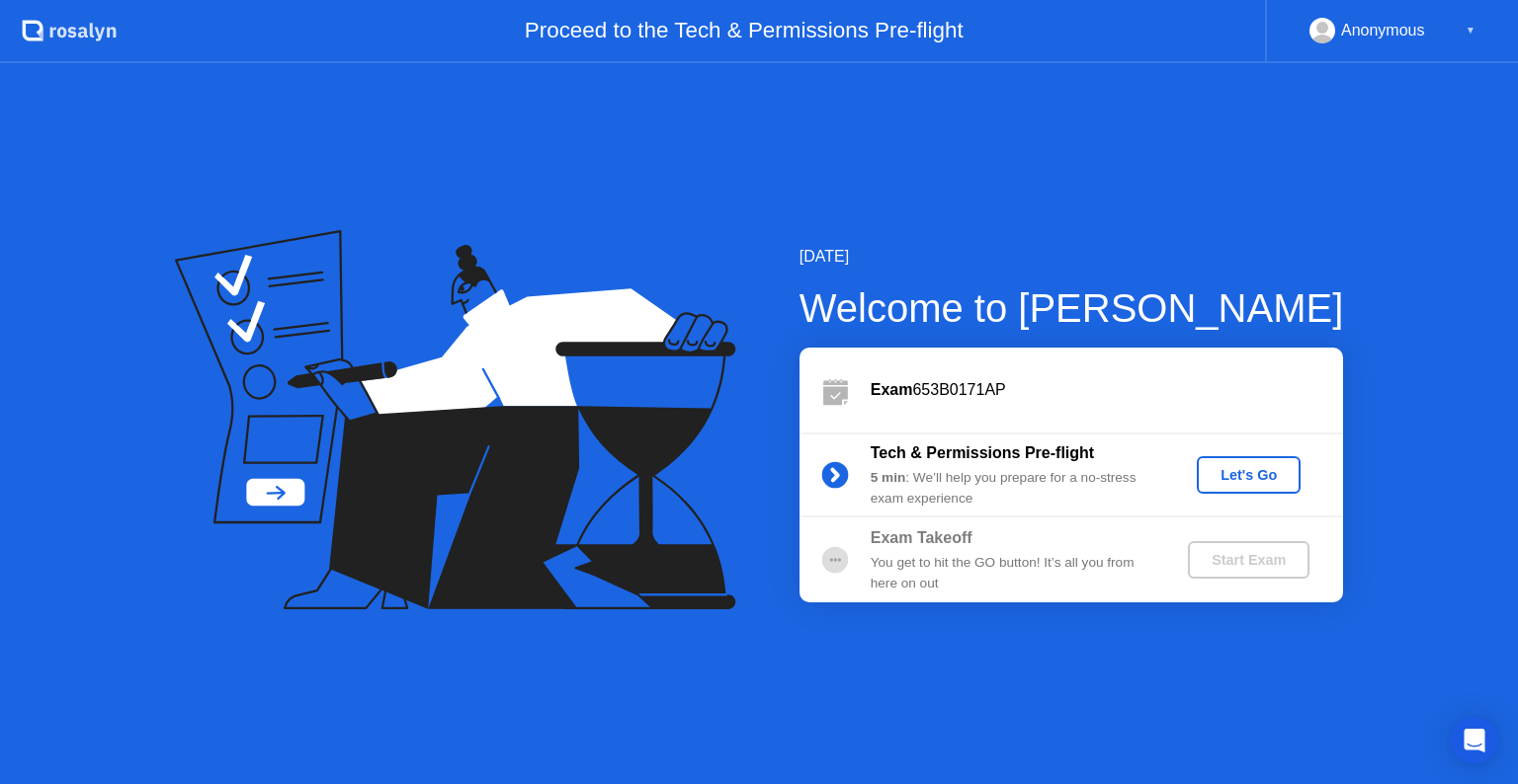
click at [1249, 474] on div "Let's Go" at bounding box center [1249, 475] width 87 height 16
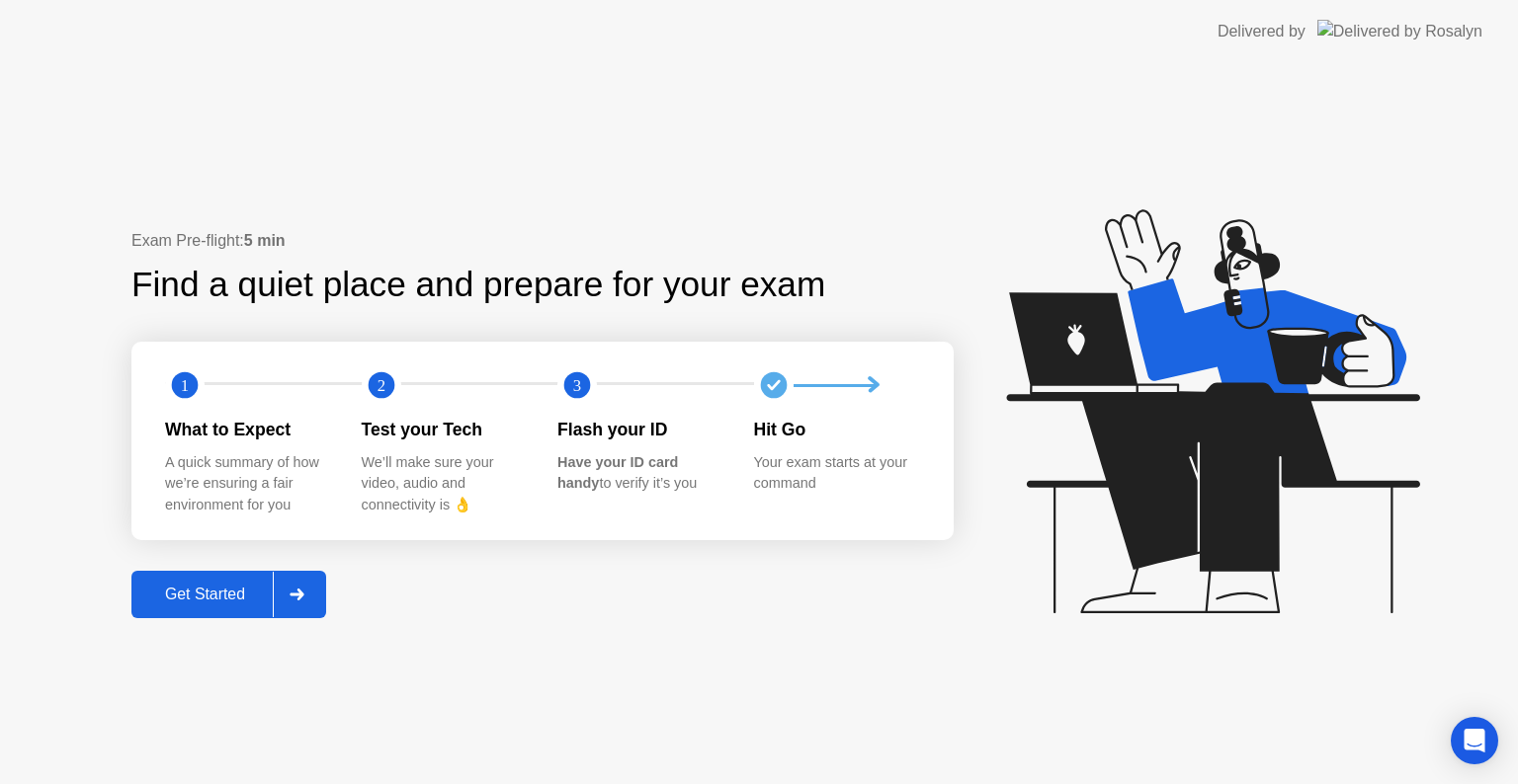
click at [218, 591] on div "Get Started" at bounding box center [205, 595] width 135 height 18
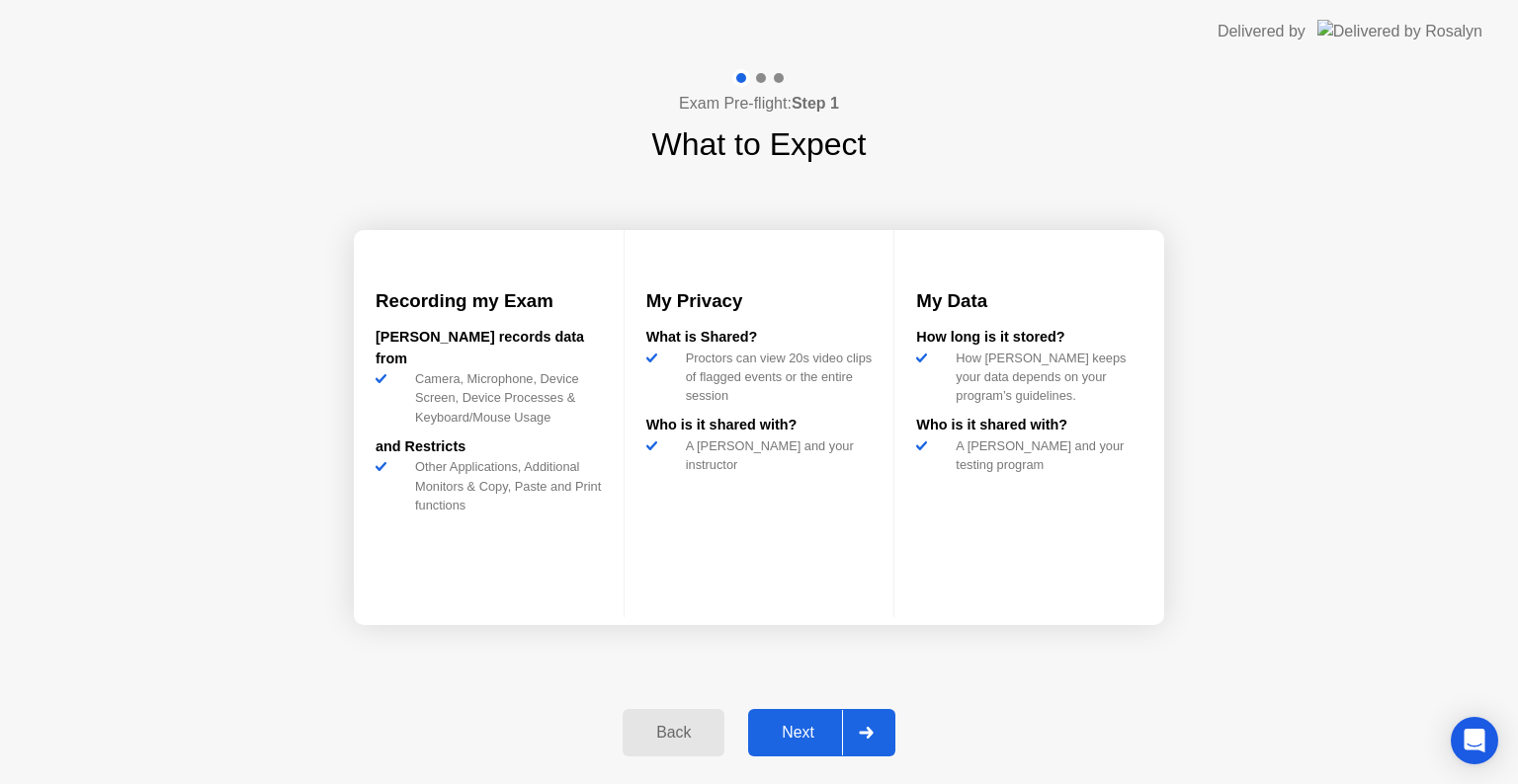
click at [794, 734] on div "Next" at bounding box center [798, 733] width 87 height 18
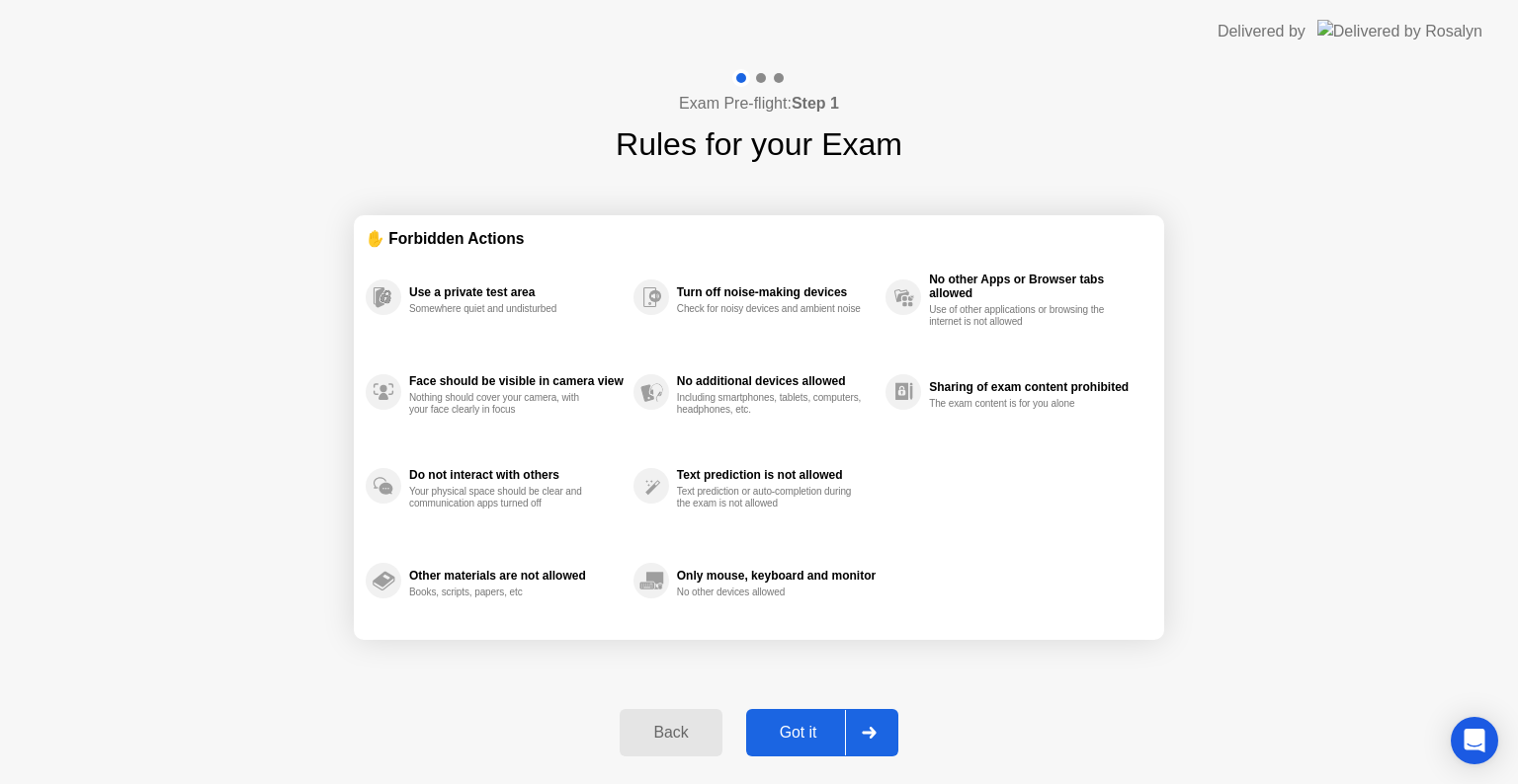
click at [793, 730] on div "Got it" at bounding box center [798, 733] width 92 height 18
select select "**********"
select select "*******"
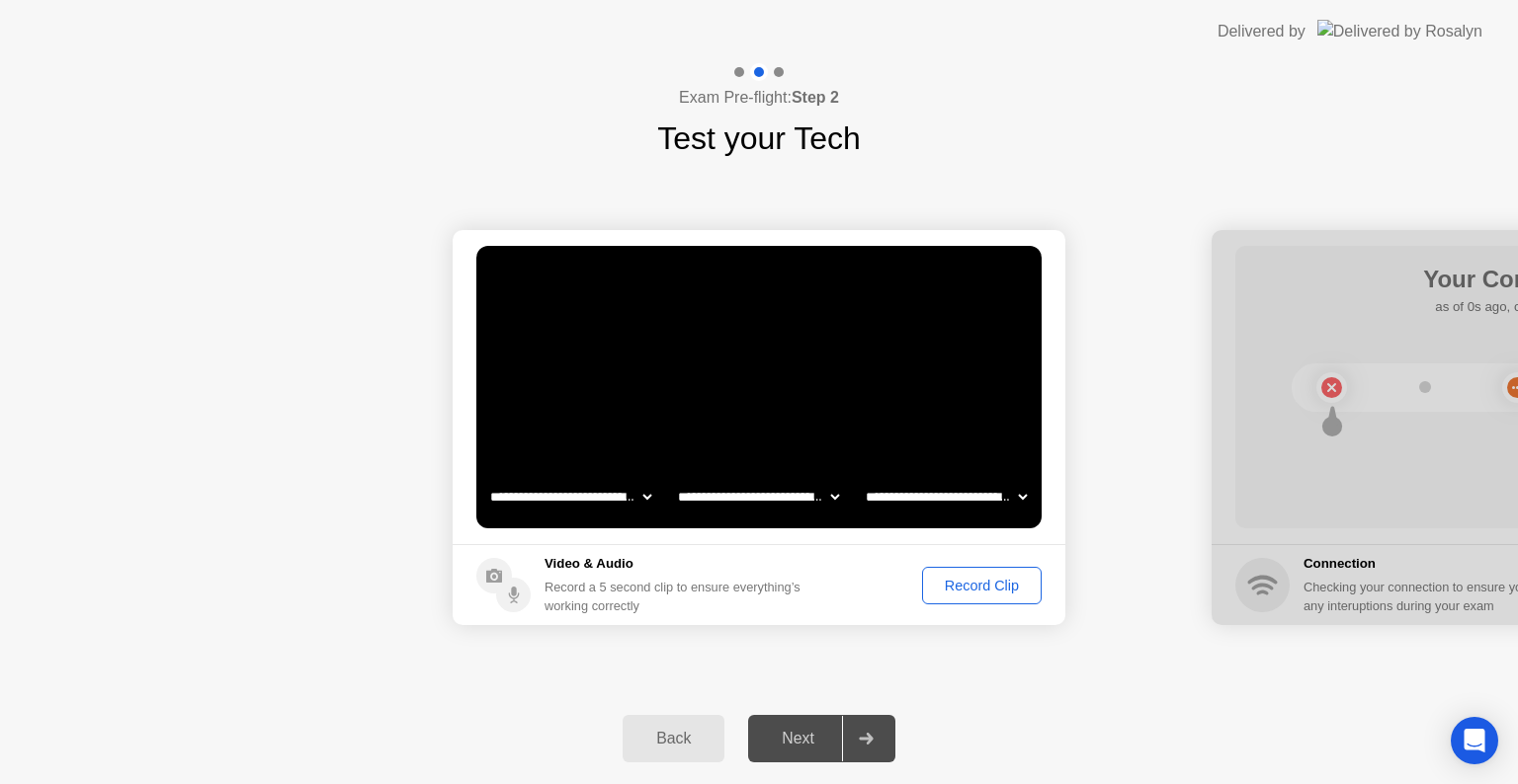
click at [972, 584] on div "Record Clip" at bounding box center [982, 586] width 105 height 16
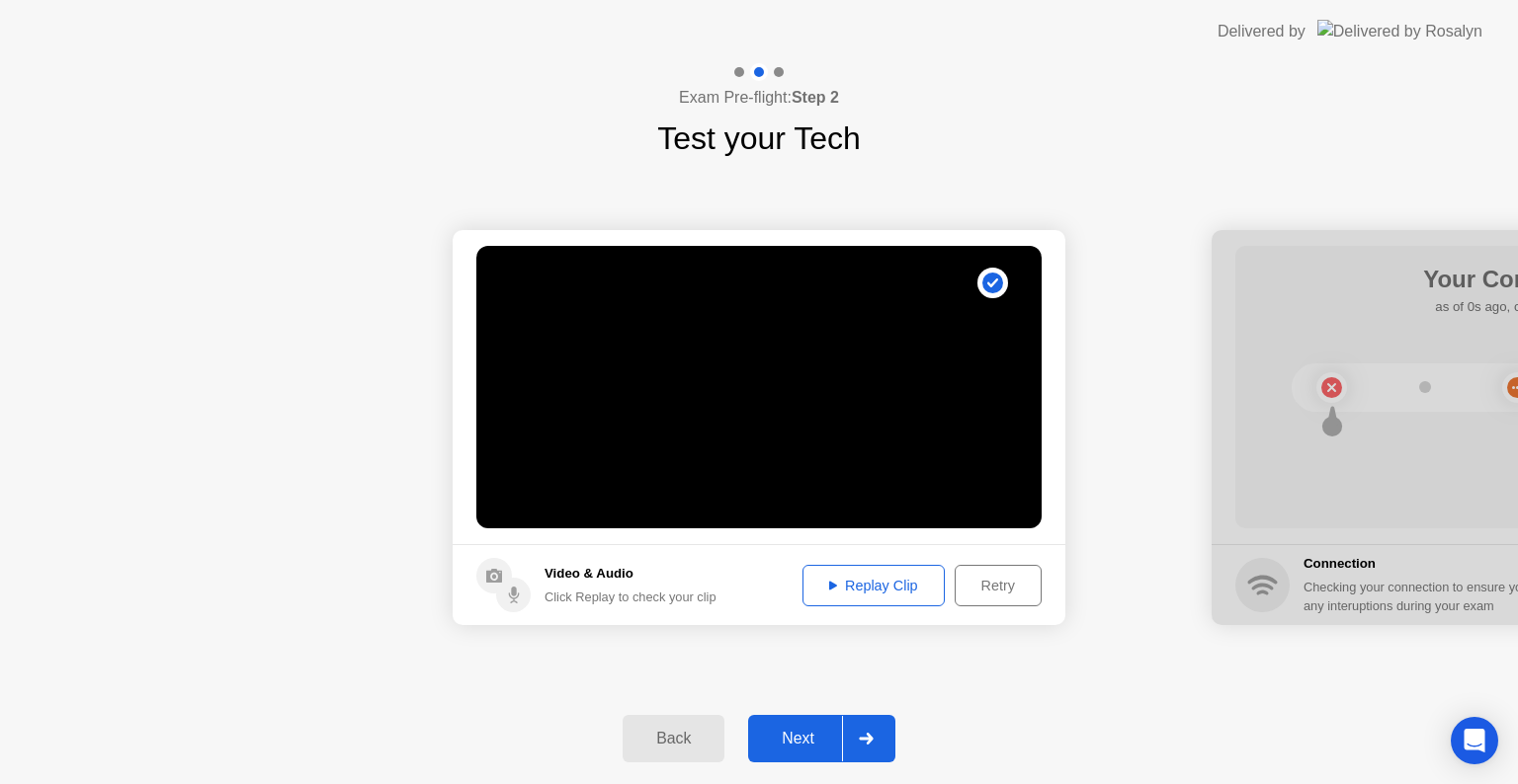
click at [882, 584] on div "Replay Clip" at bounding box center [873, 586] width 128 height 16
click at [829, 581] on icon at bounding box center [833, 585] width 8 height 9
click at [796, 743] on div "Next" at bounding box center [798, 739] width 87 height 18
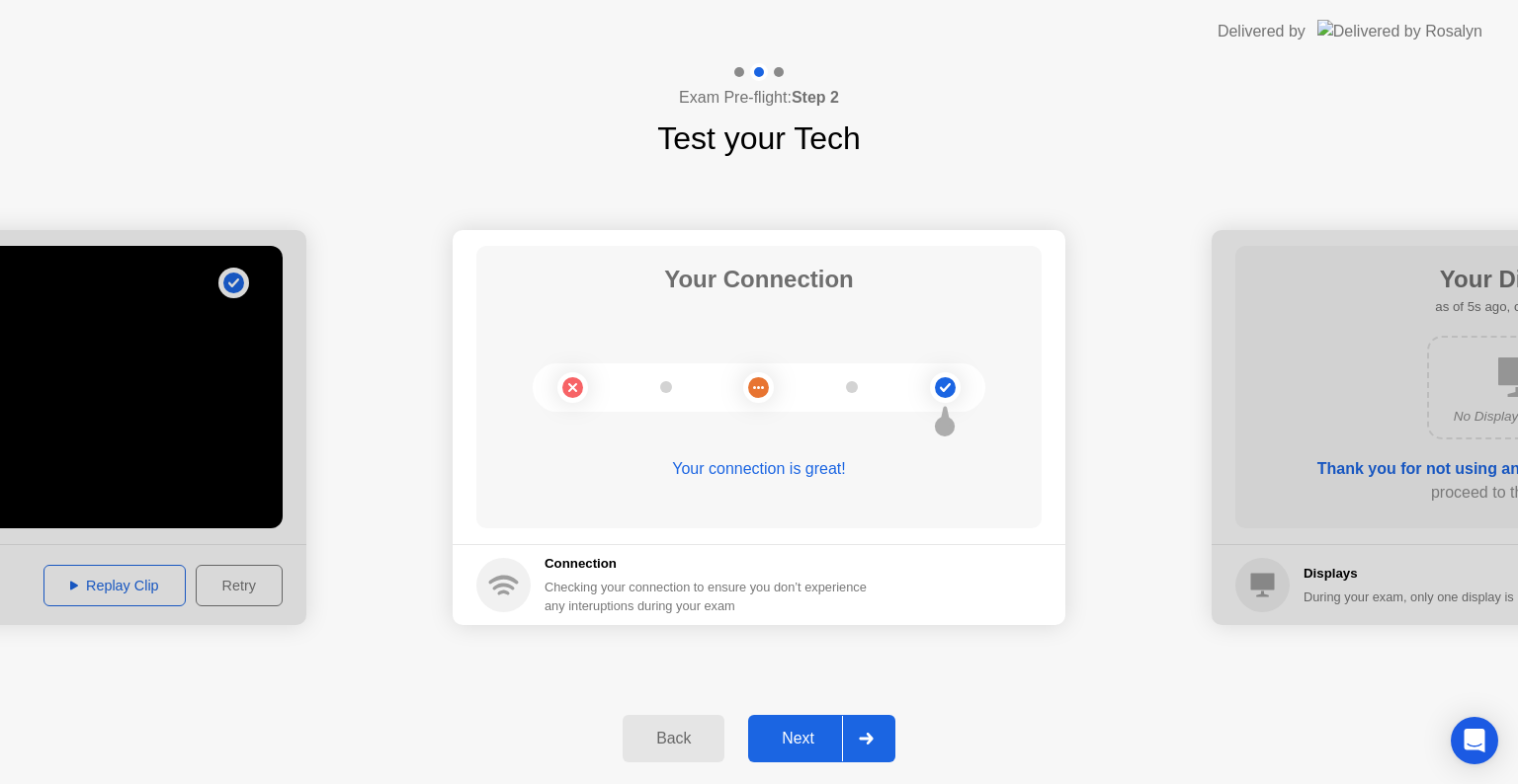
click at [810, 739] on div "Next" at bounding box center [798, 739] width 87 height 18
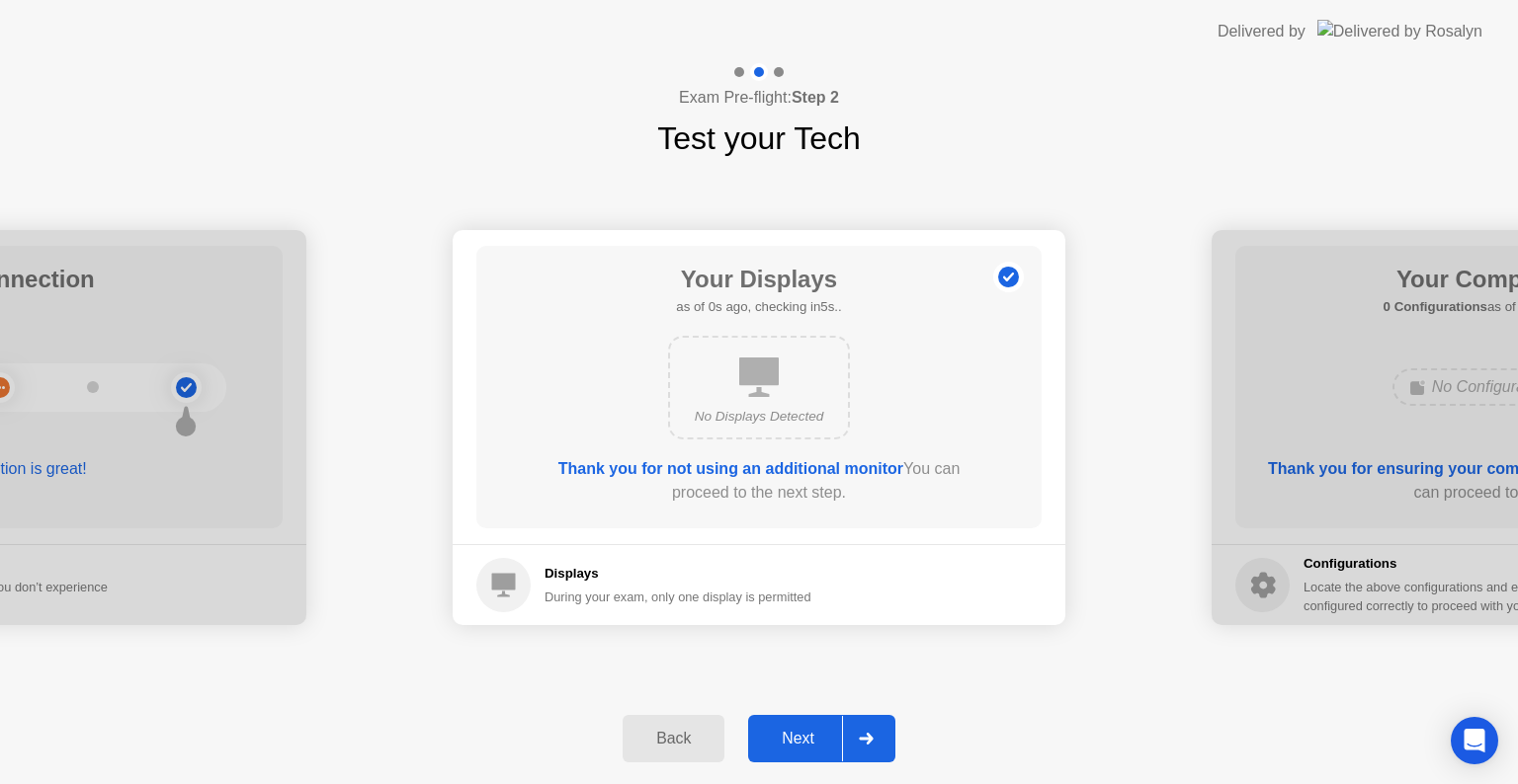
click at [800, 741] on div "Next" at bounding box center [798, 739] width 87 height 18
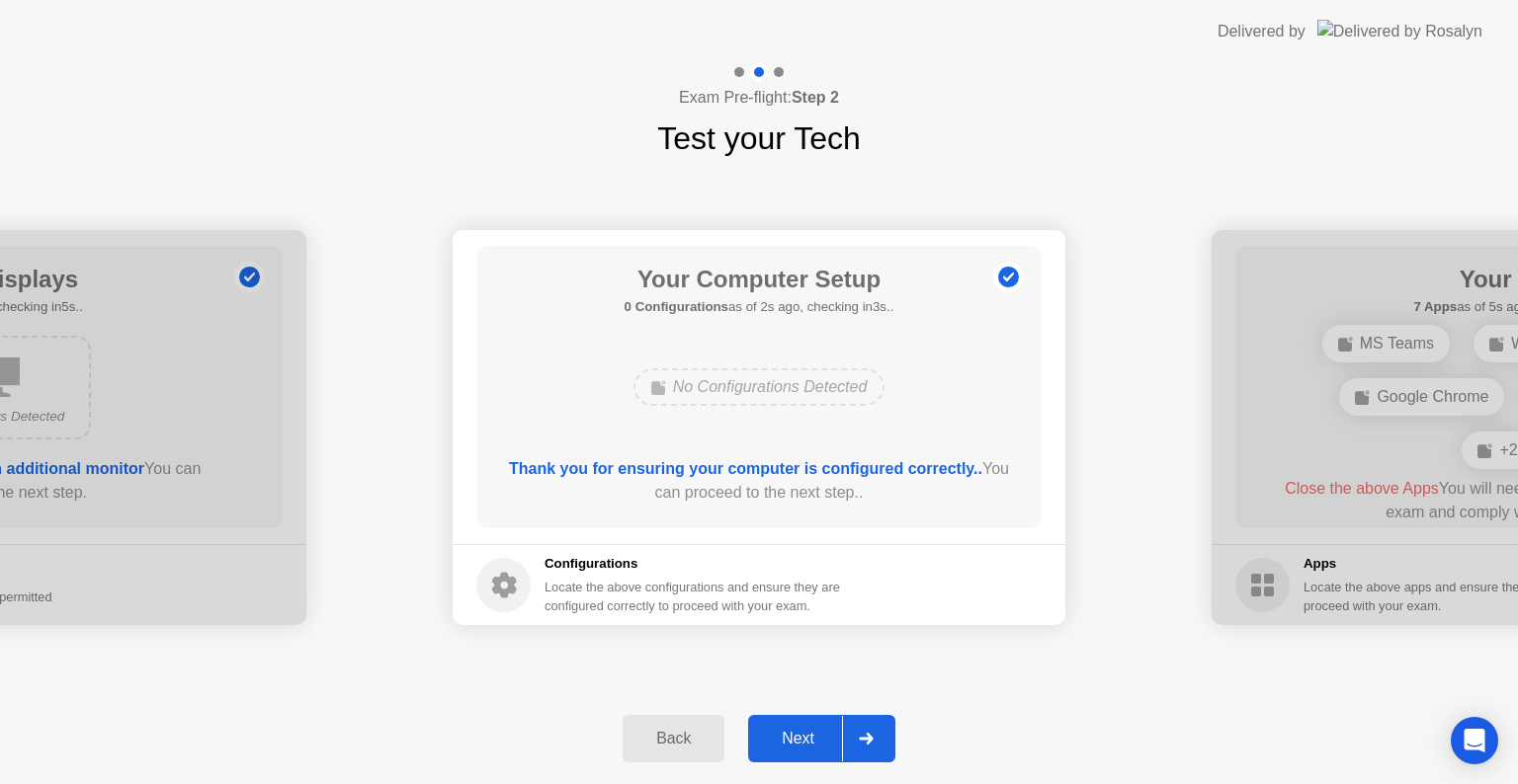
click at [812, 731] on div "Next" at bounding box center [798, 739] width 87 height 18
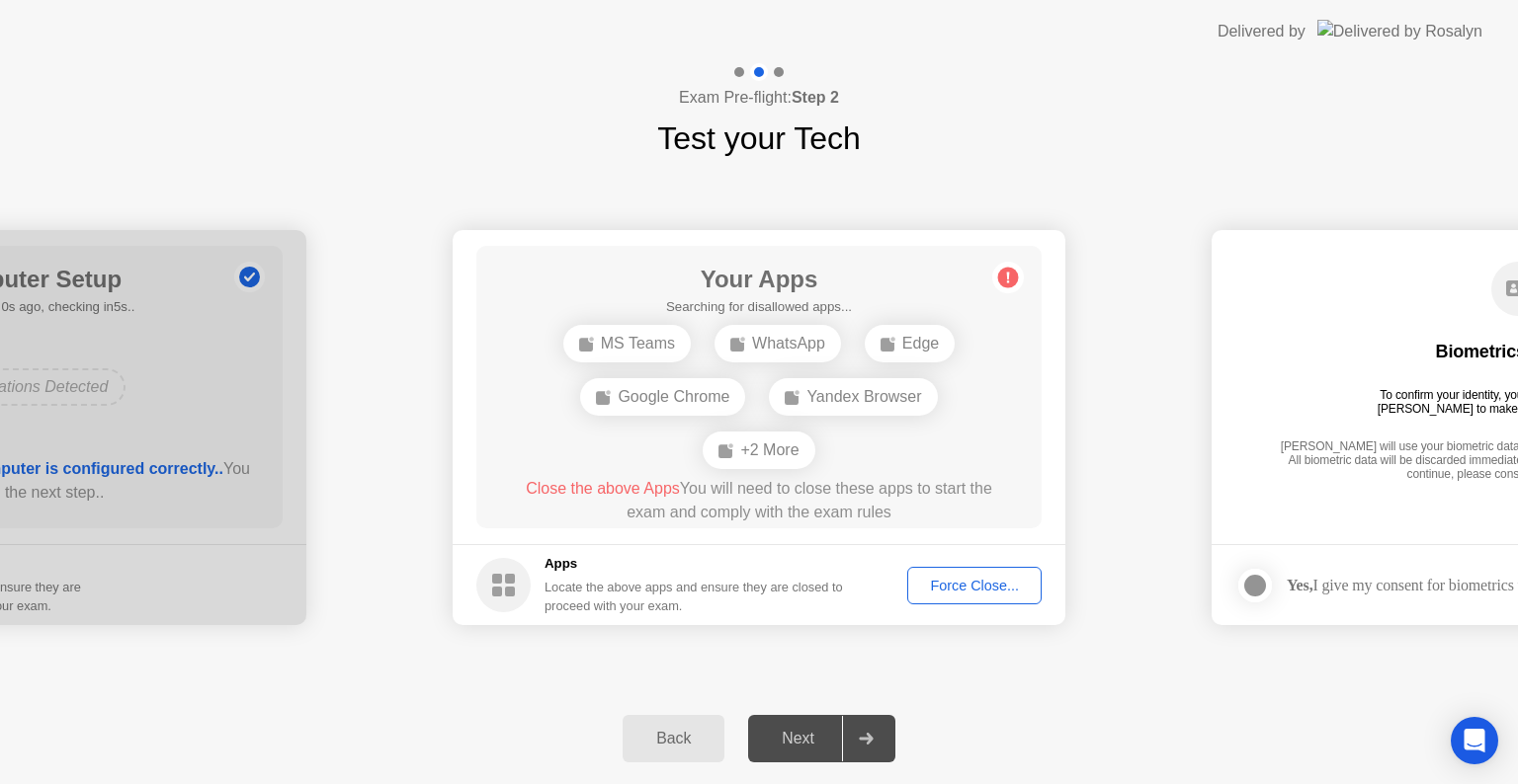
click at [957, 581] on div "Force Close..." at bounding box center [974, 586] width 120 height 16
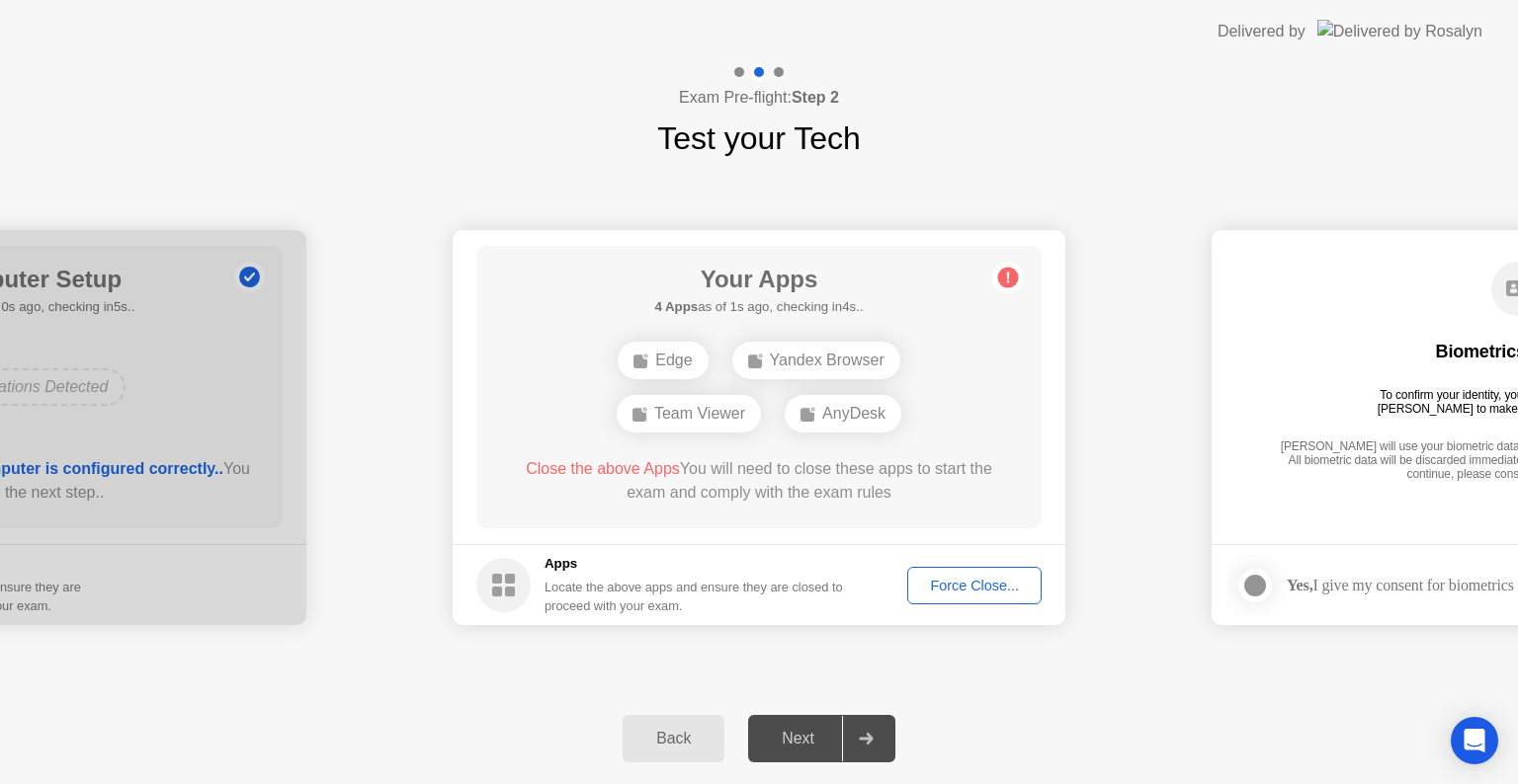
click at [834, 356] on div "Yandex Browser" at bounding box center [816, 361] width 168 height 38
click at [961, 584] on div "Force Close..." at bounding box center [974, 586] width 120 height 16
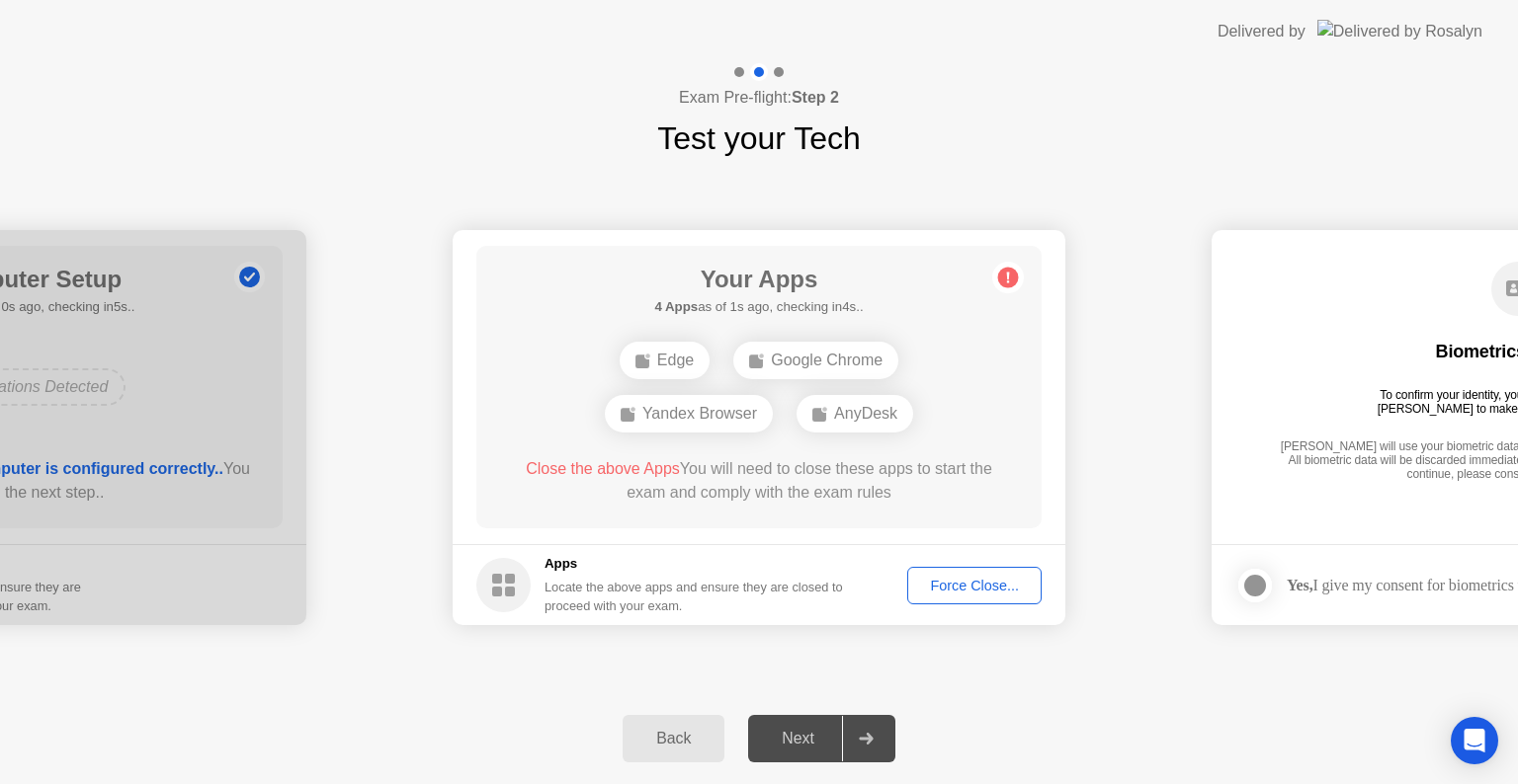
click at [988, 587] on div "Force Close..." at bounding box center [974, 586] width 120 height 16
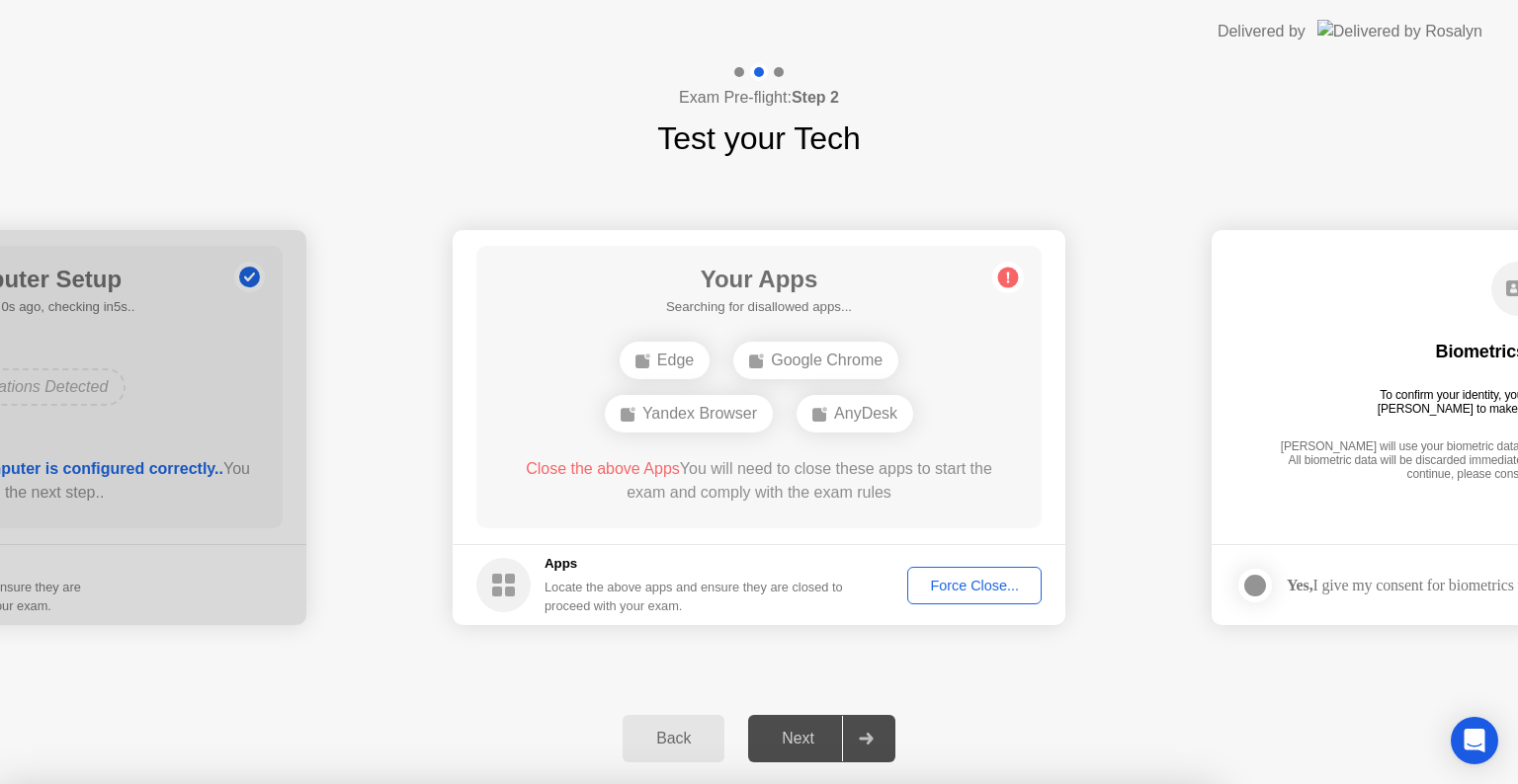
click at [1190, 783] on div at bounding box center [759, 784] width 1518 height 0
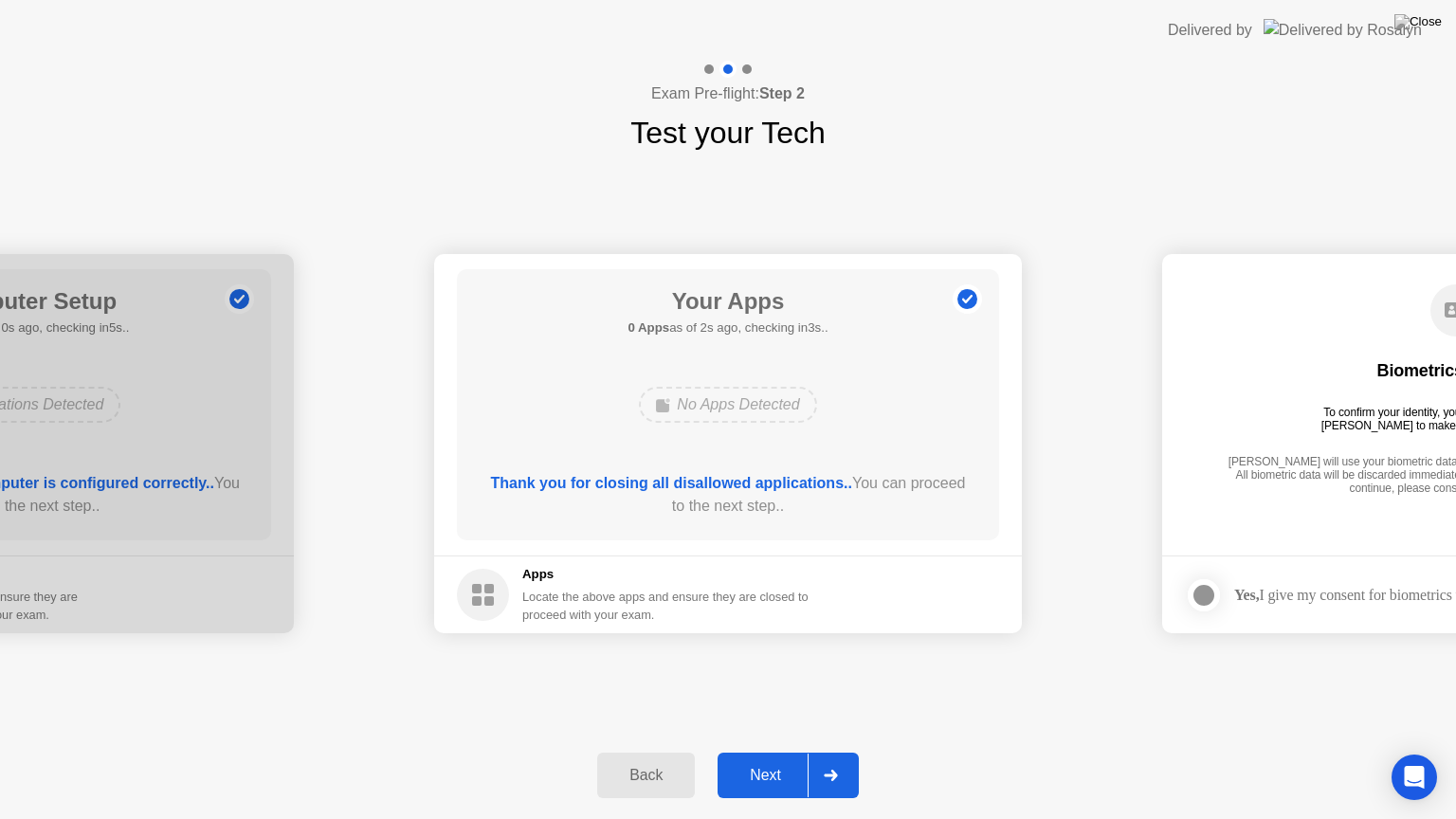
click at [770, 751] on div "Next" at bounding box center [766, 775] width 84 height 17
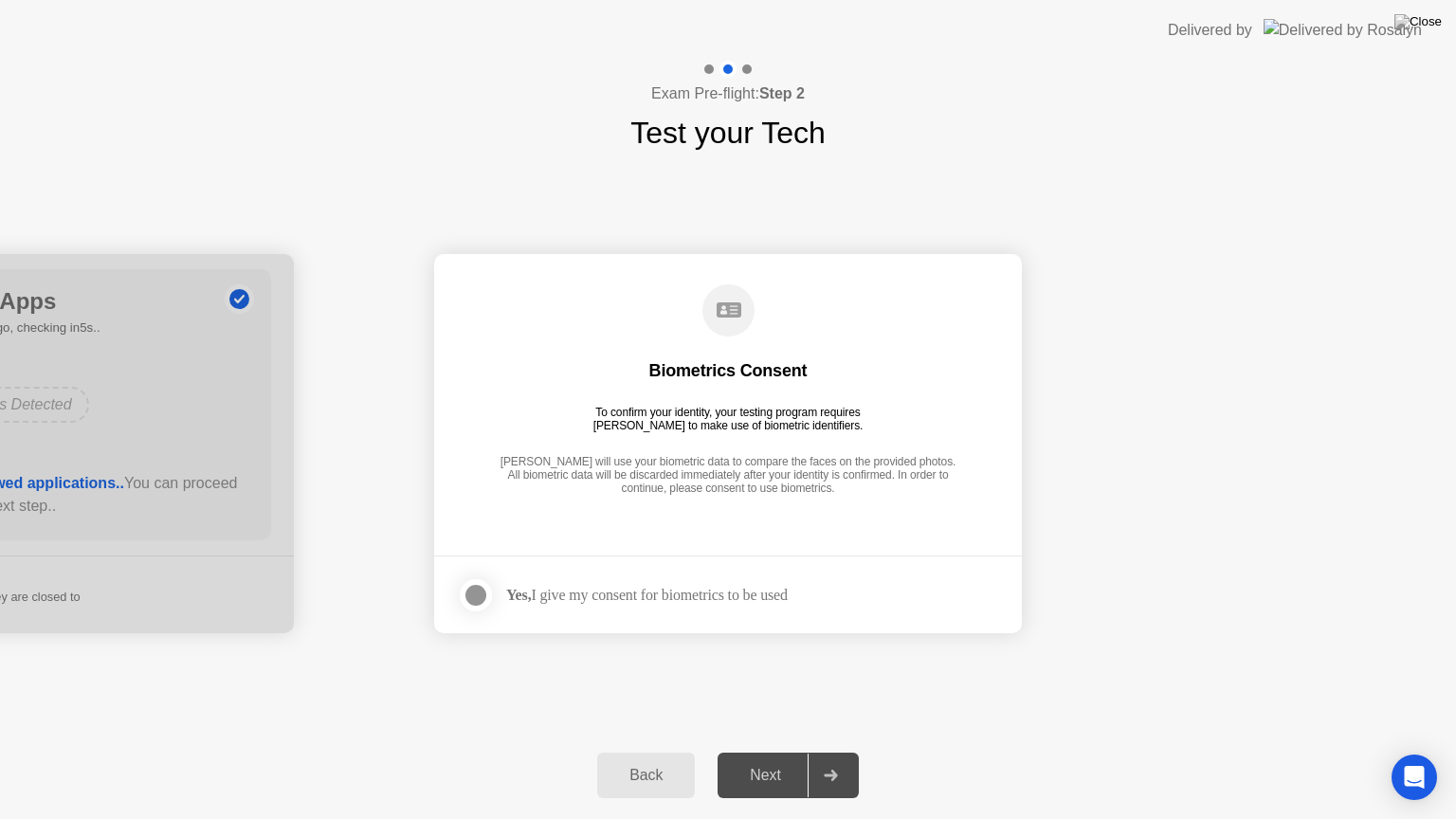
click at [471, 591] on div at bounding box center [476, 595] width 23 height 23
click at [769, 751] on div "Next" at bounding box center [766, 775] width 84 height 17
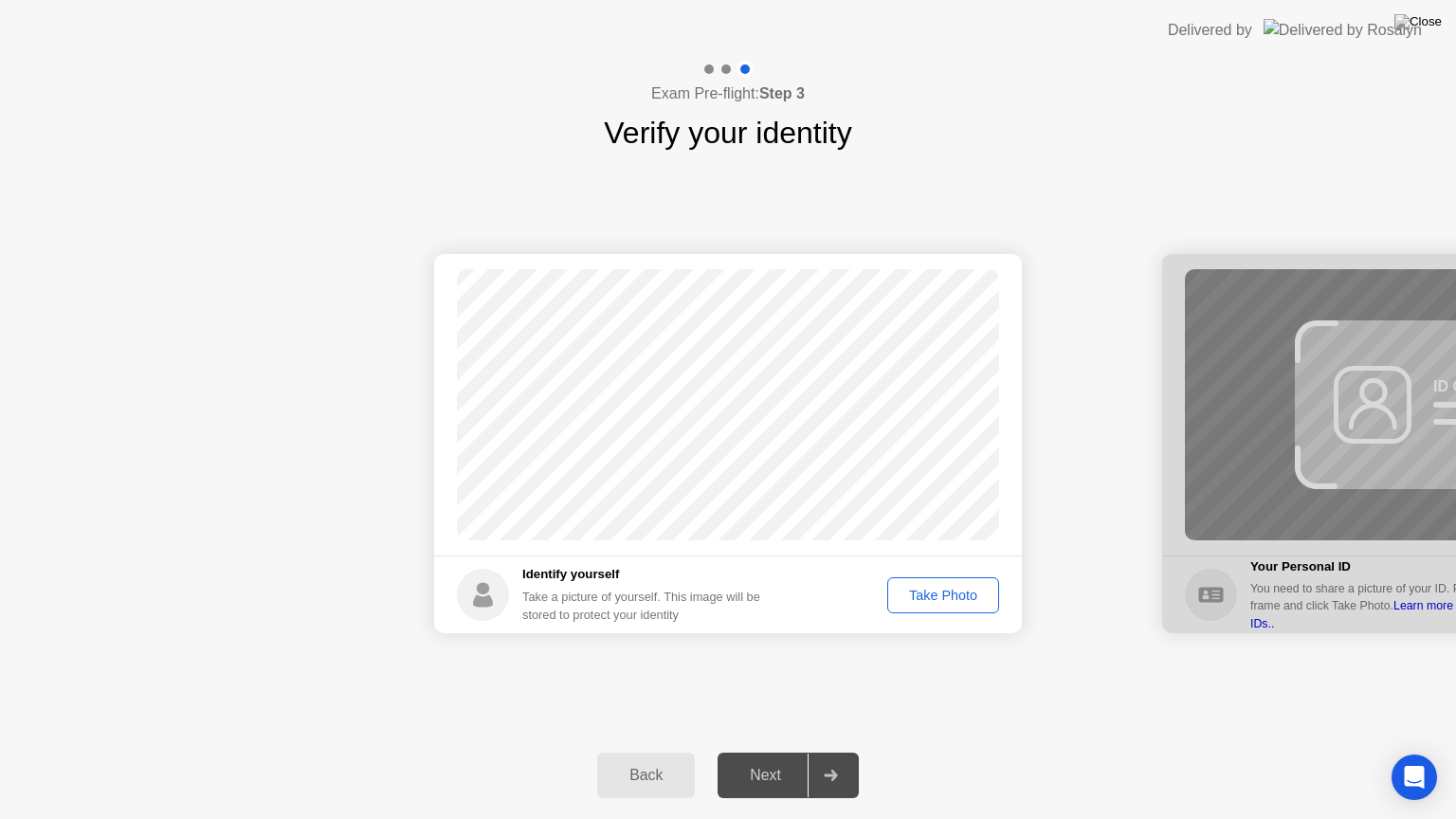
click at [917, 602] on div "Take Photo" at bounding box center [943, 595] width 98 height 15
click at [952, 593] on div "Retake" at bounding box center [955, 595] width 74 height 15
click at [957, 602] on div "Take Photo" at bounding box center [943, 595] width 98 height 15
click at [833, 751] on icon at bounding box center [831, 775] width 13 height 11
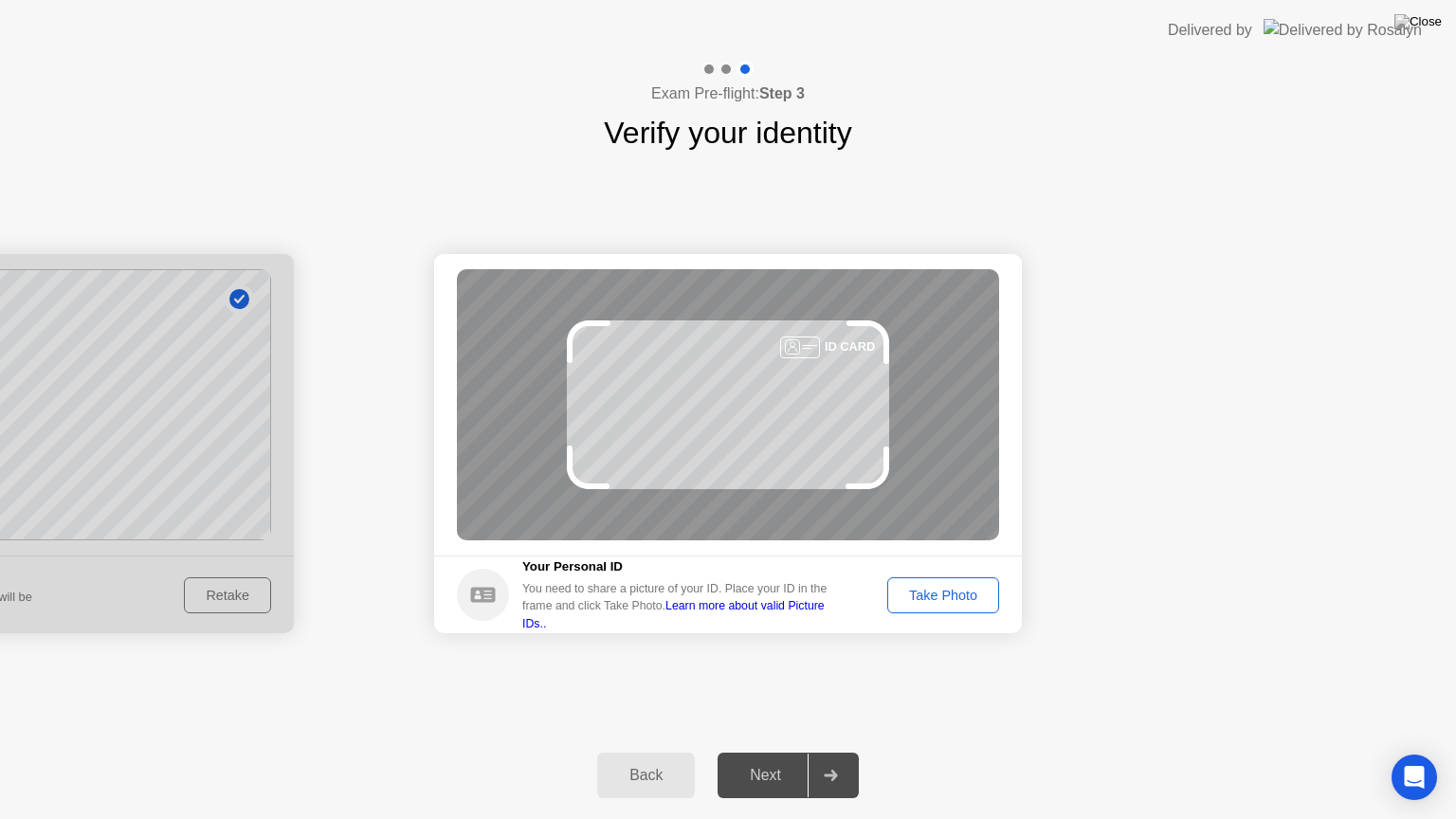
click at [917, 592] on div "Take Photo" at bounding box center [943, 595] width 98 height 15
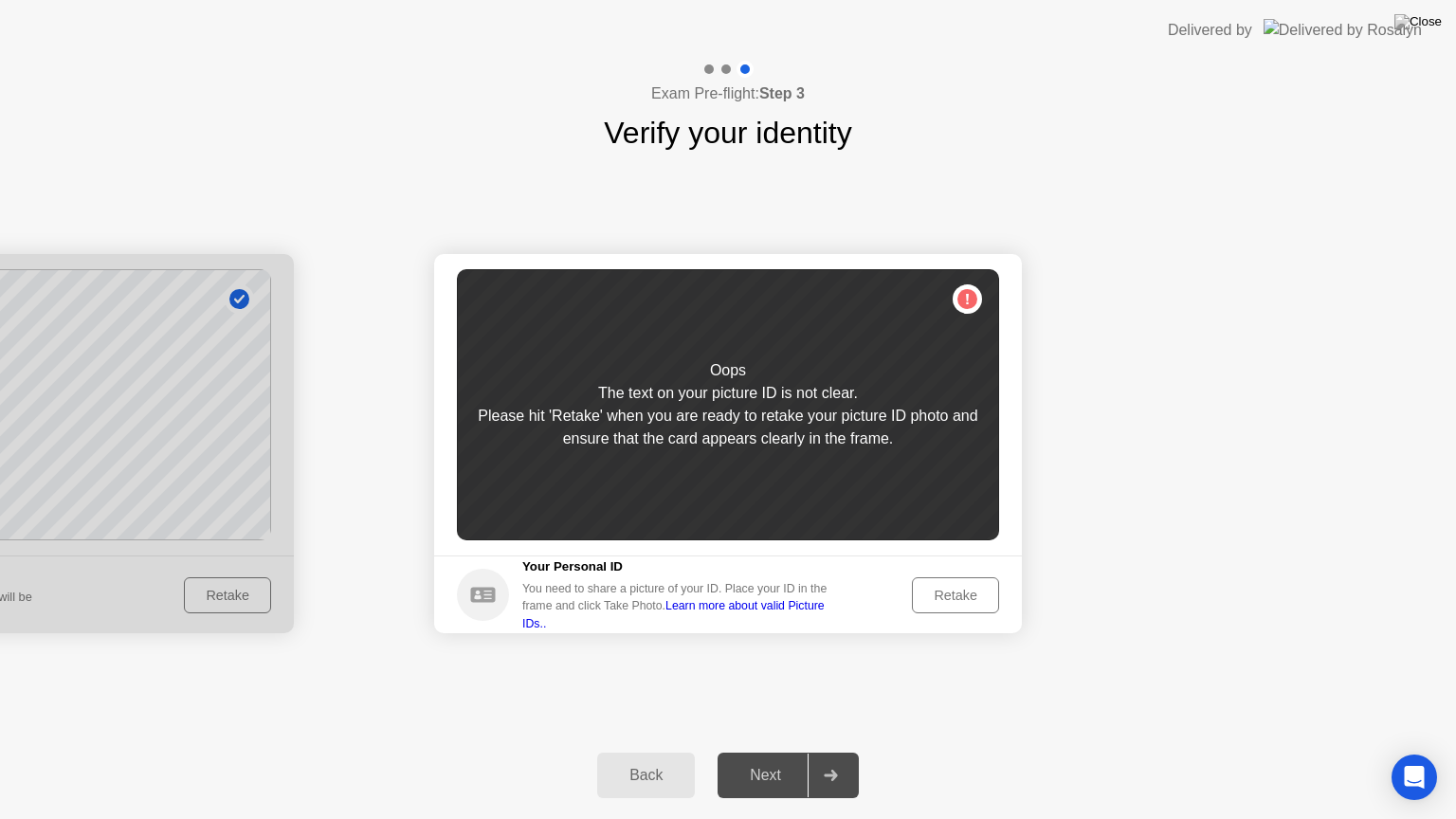
click at [958, 602] on div "Retake" at bounding box center [955, 595] width 74 height 15
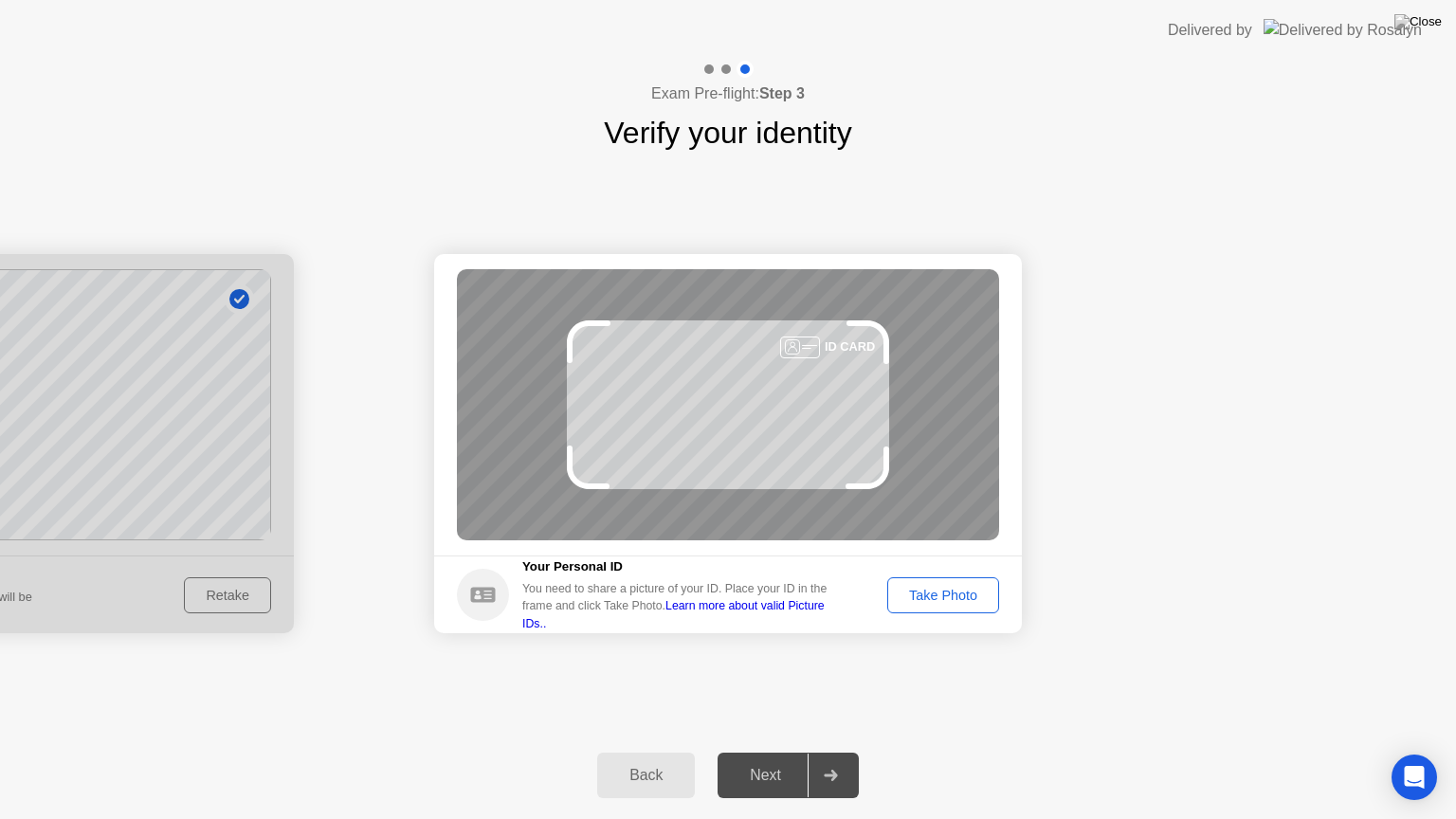
click at [934, 596] on div "Take Photo" at bounding box center [943, 595] width 98 height 15
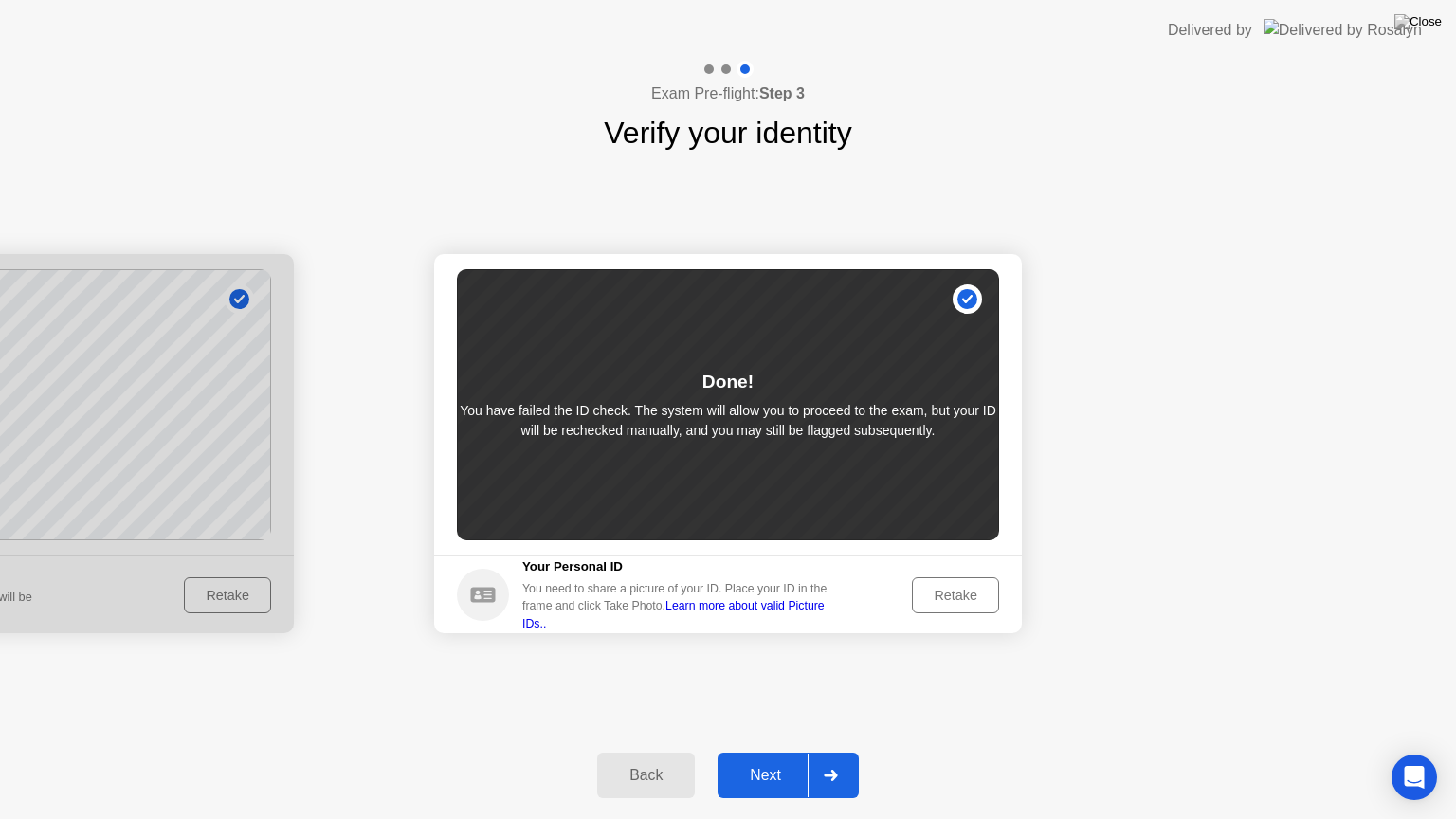
click at [830, 751] on div at bounding box center [831, 775] width 46 height 44
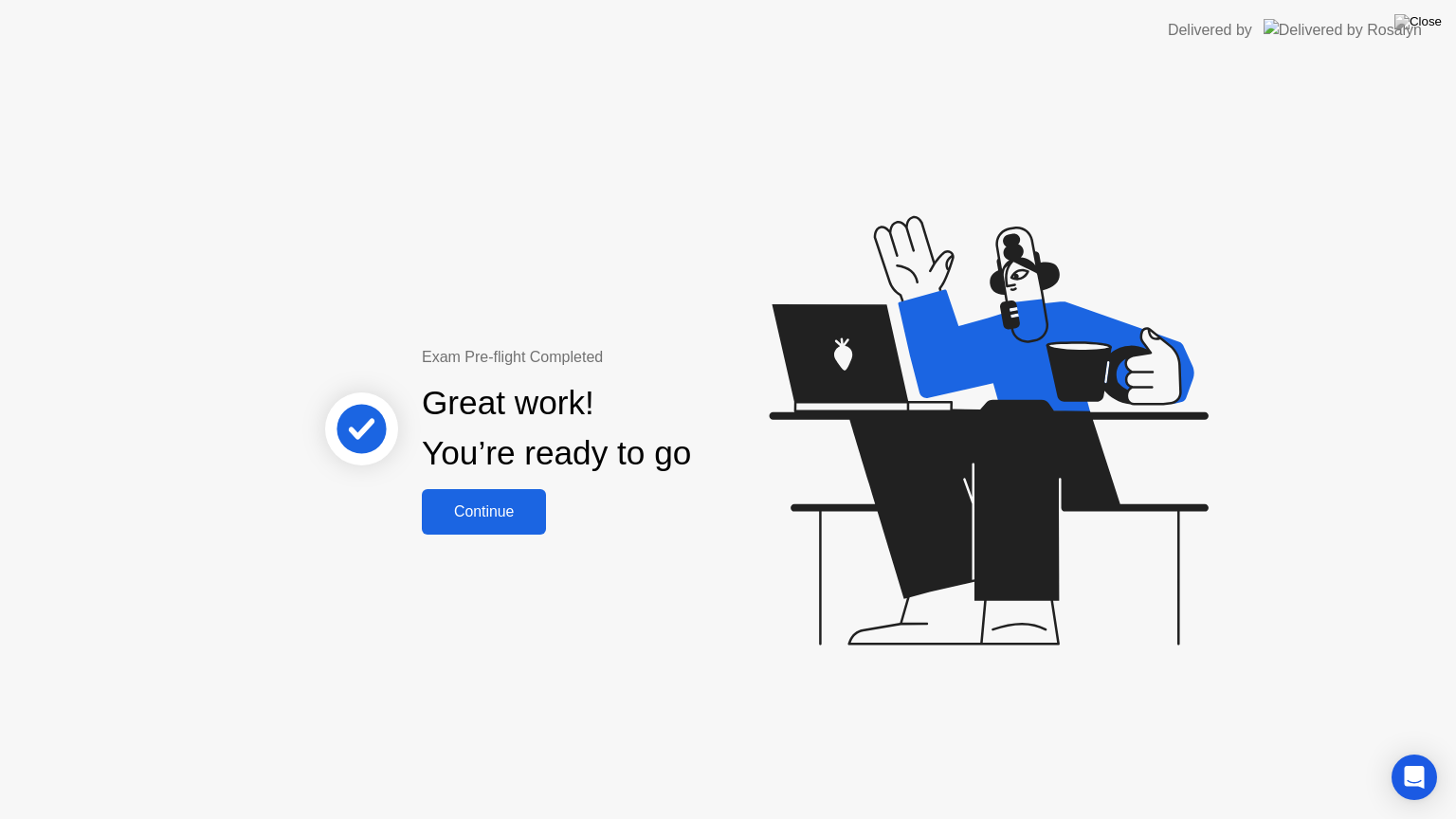
click at [482, 509] on div "Continue" at bounding box center [483, 512] width 113 height 17
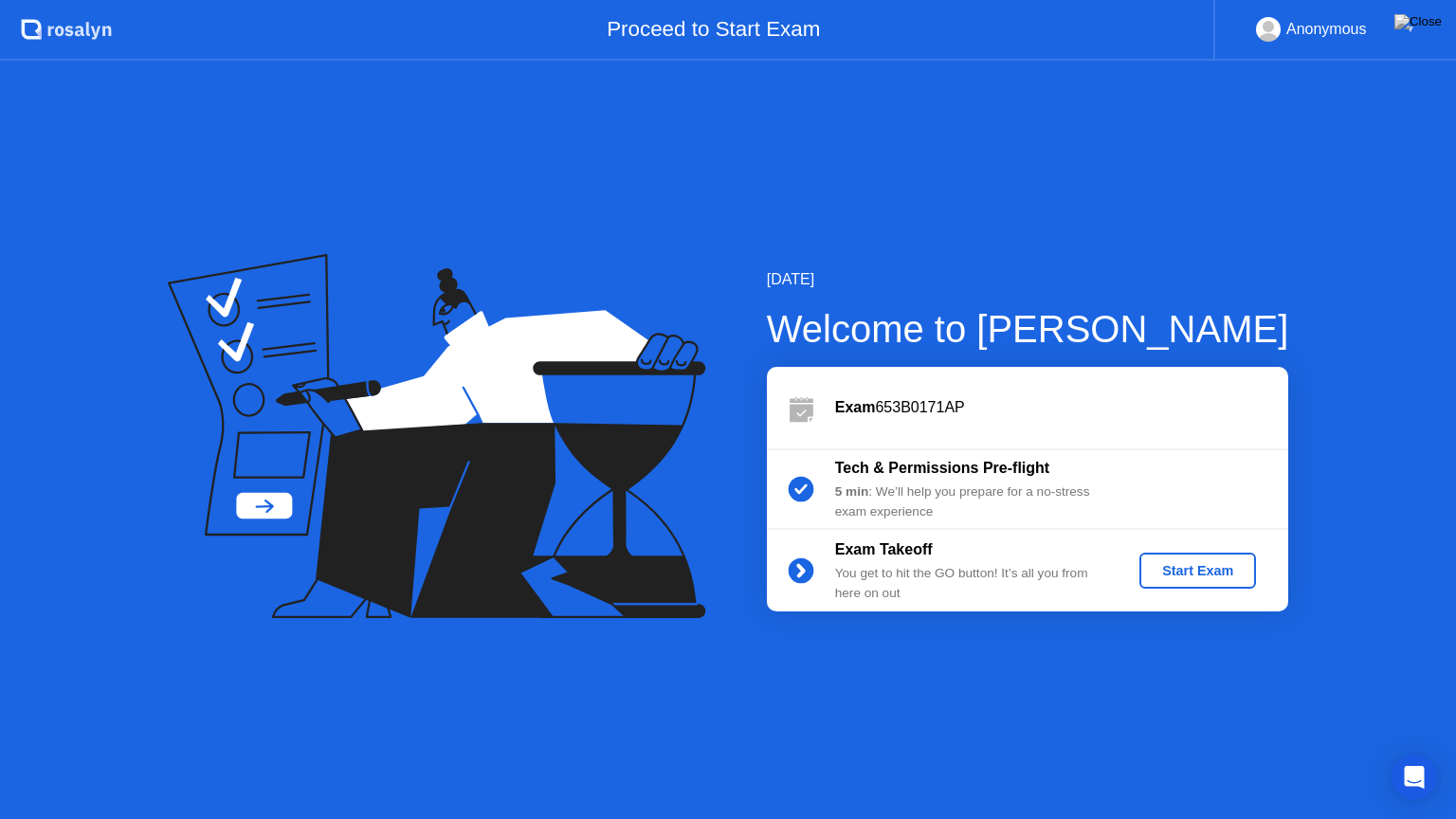
click at [1203, 573] on div "Start Exam" at bounding box center [1198, 571] width 101 height 15
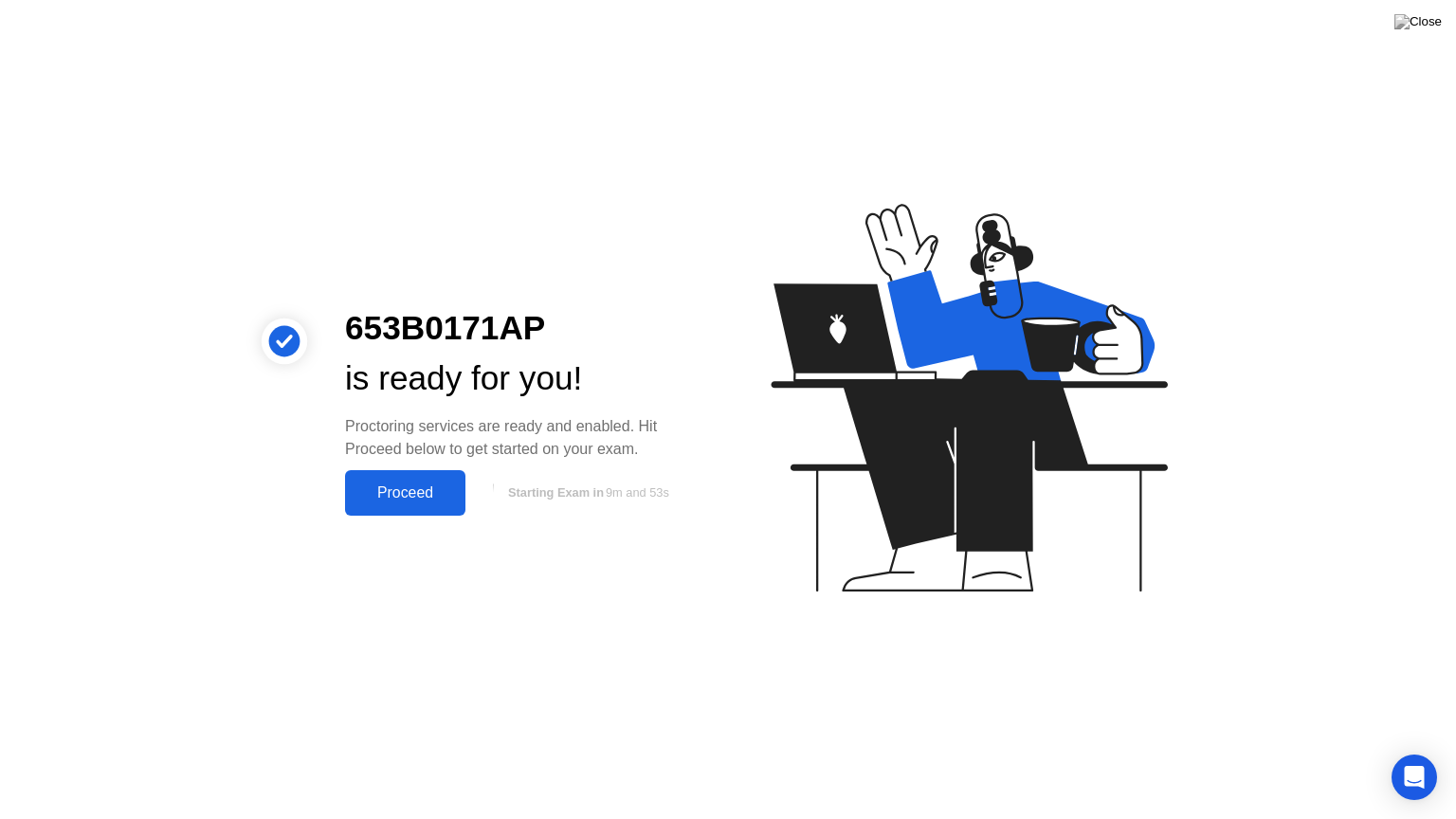
click at [404, 497] on div "Proceed" at bounding box center [405, 493] width 109 height 17
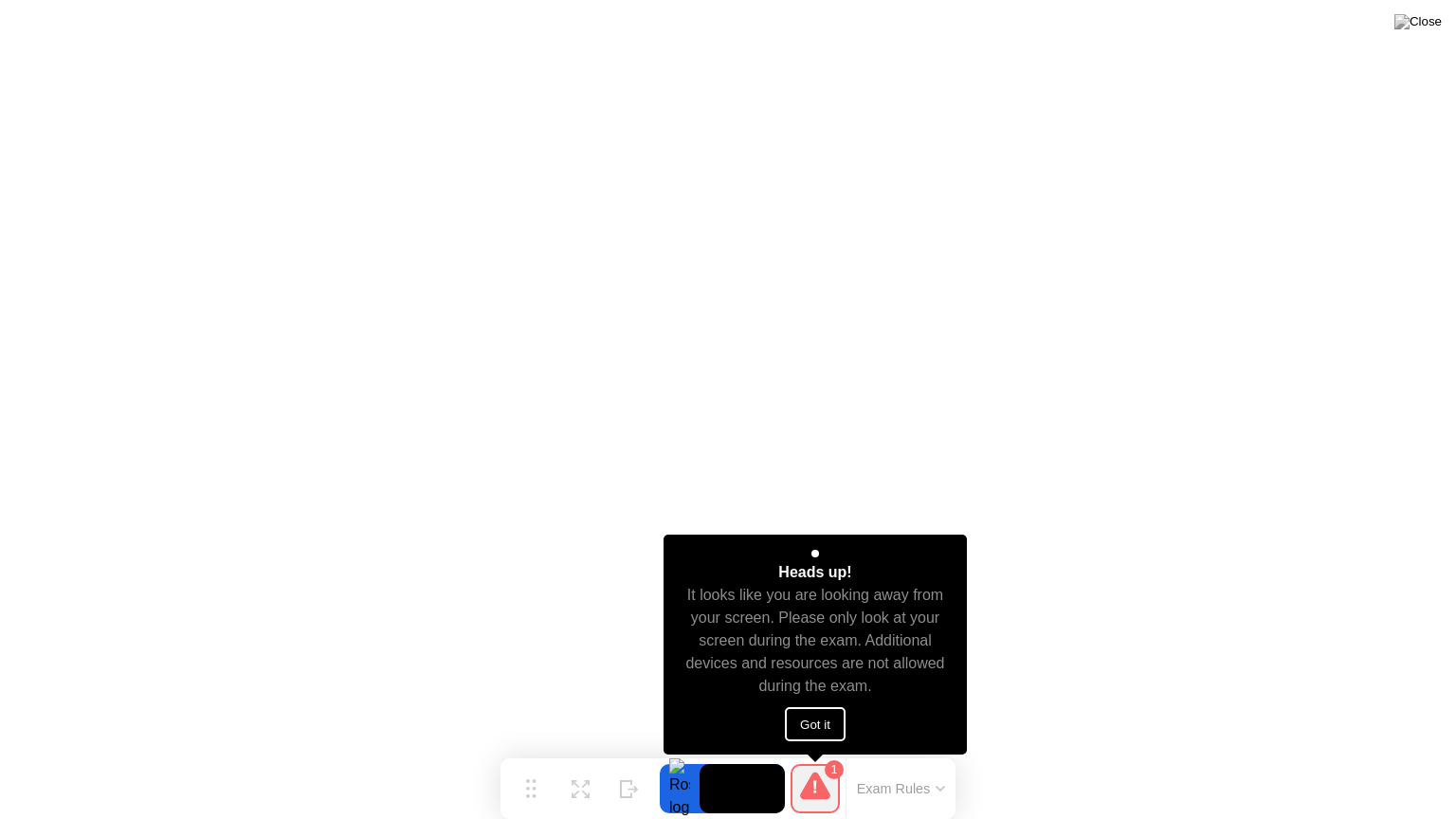
click at [823, 734] on button "Got it" at bounding box center [815, 725] width 61 height 34
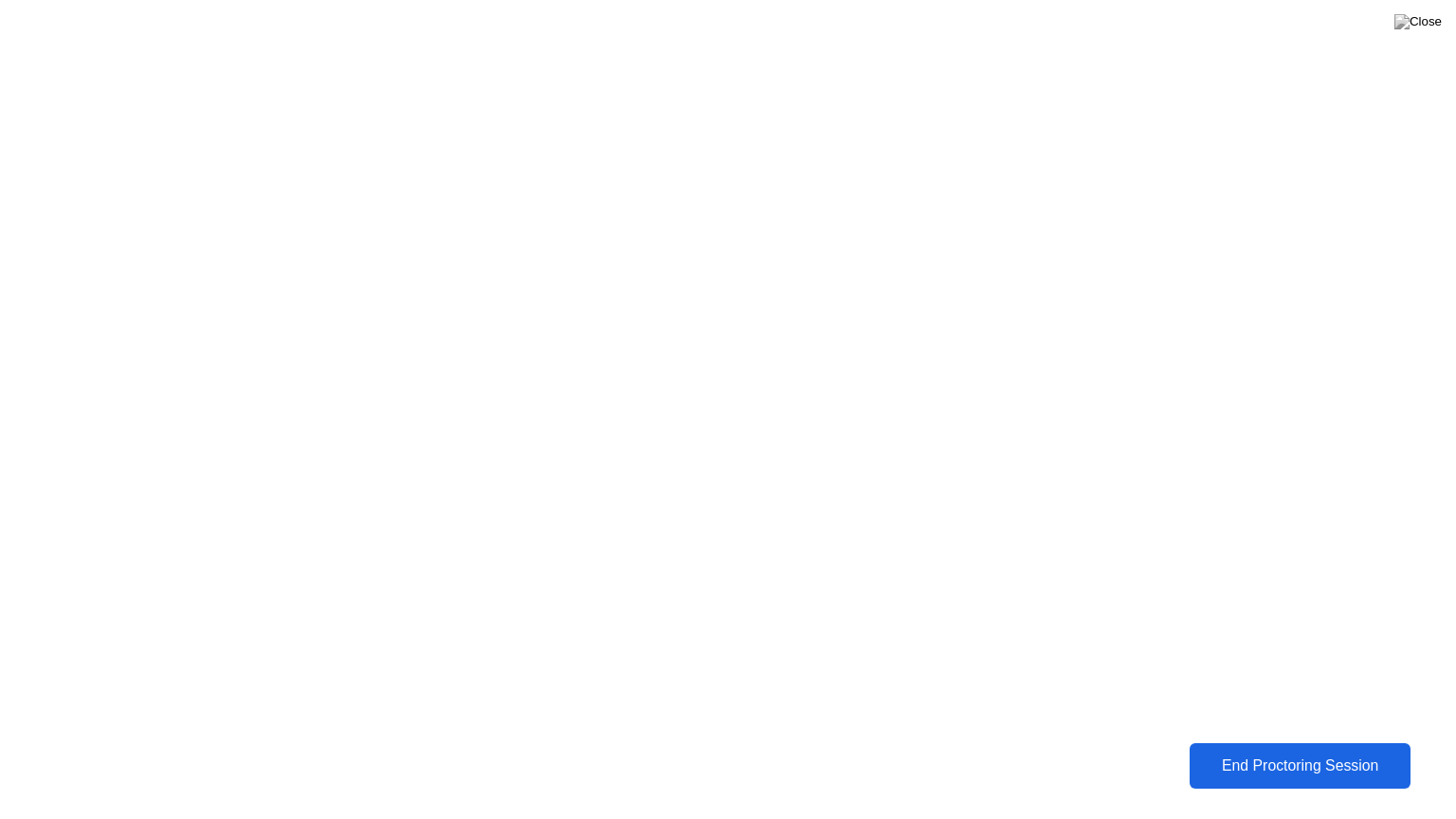
click at [1284, 751] on div "End Proctoring Session" at bounding box center [1301, 766] width 210 height 17
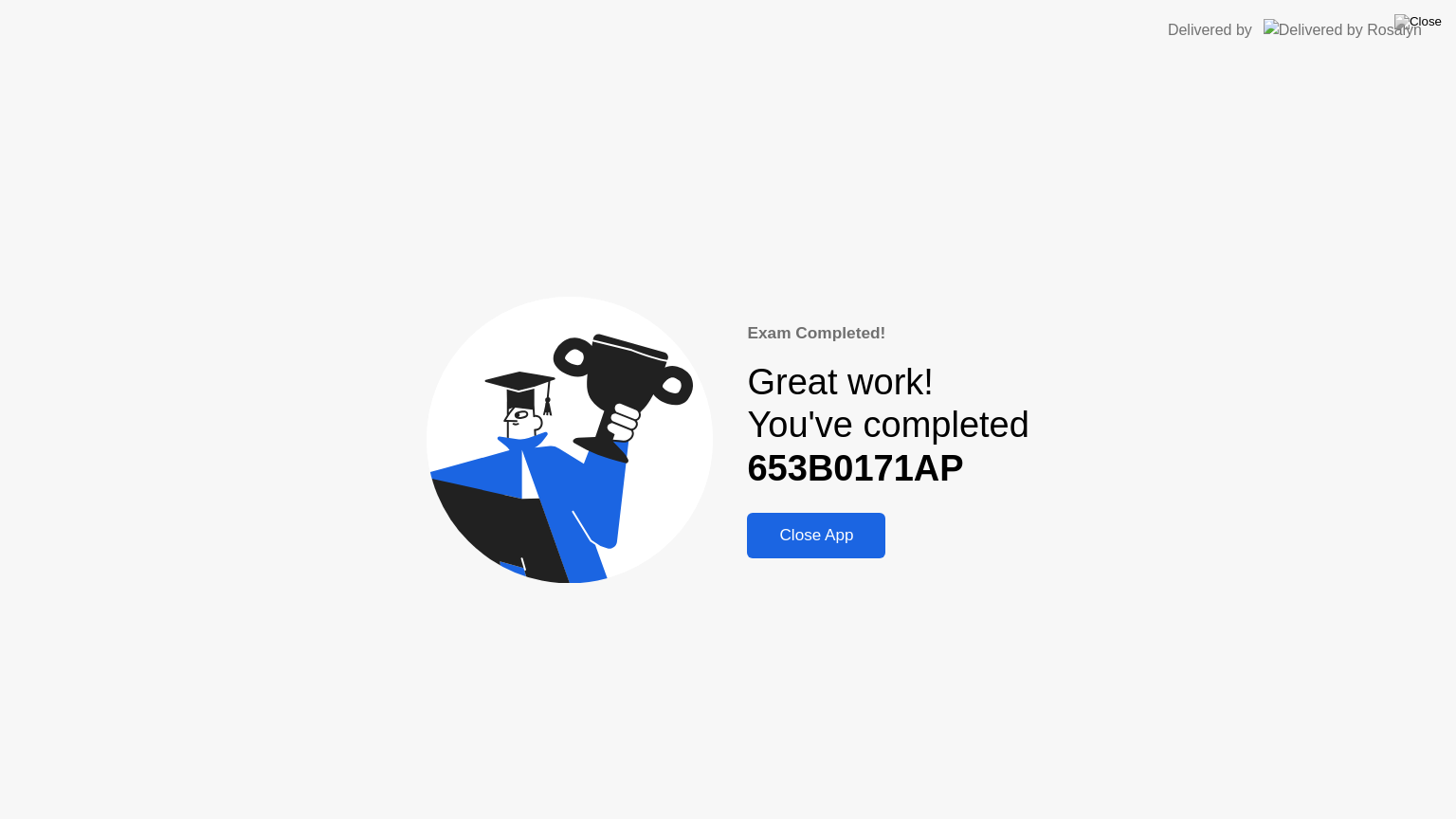
click at [838, 540] on div "Close App" at bounding box center [815, 536] width 127 height 19
